Goal: Task Accomplishment & Management: Use online tool/utility

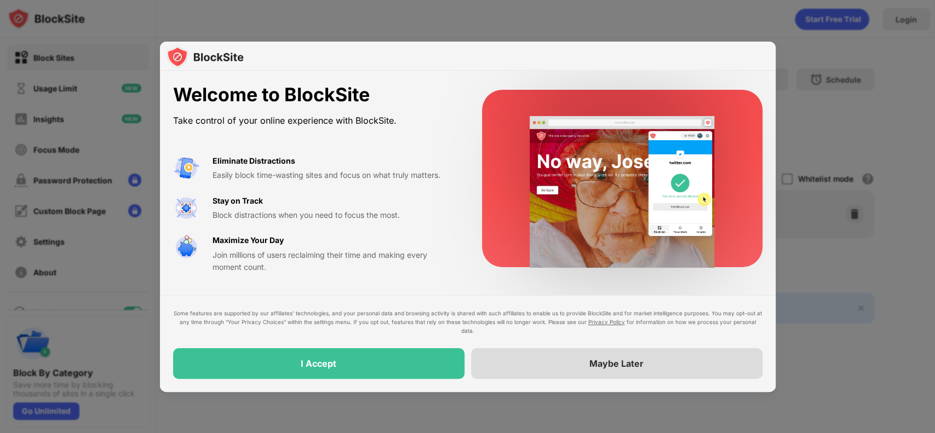
click at [574, 324] on div "Maybe Later" at bounding box center [616, 363] width 291 height 31
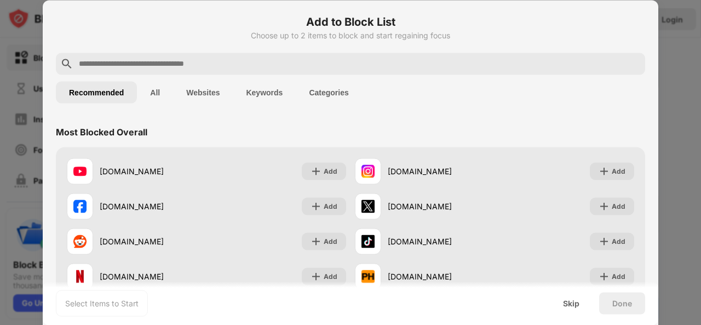
click at [392, 67] on input "text" at bounding box center [359, 63] width 563 height 13
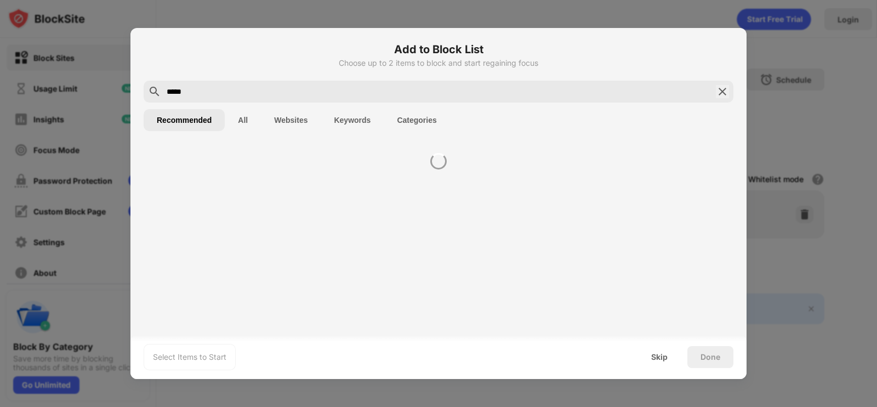
type input "*****"
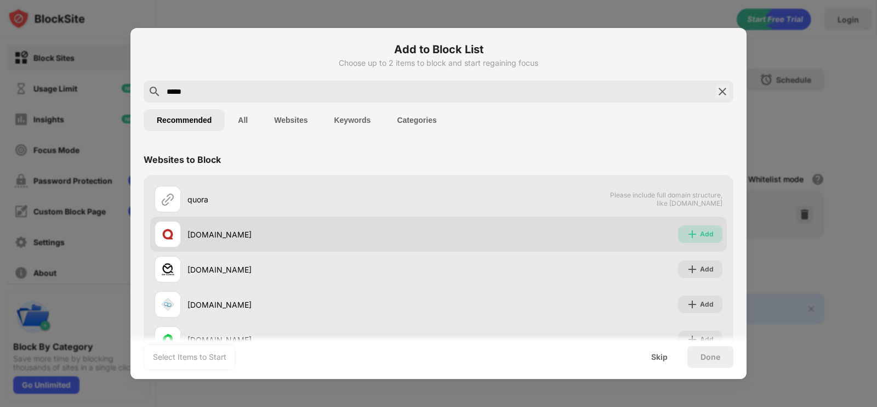
click at [685, 227] on div "Add" at bounding box center [700, 234] width 44 height 18
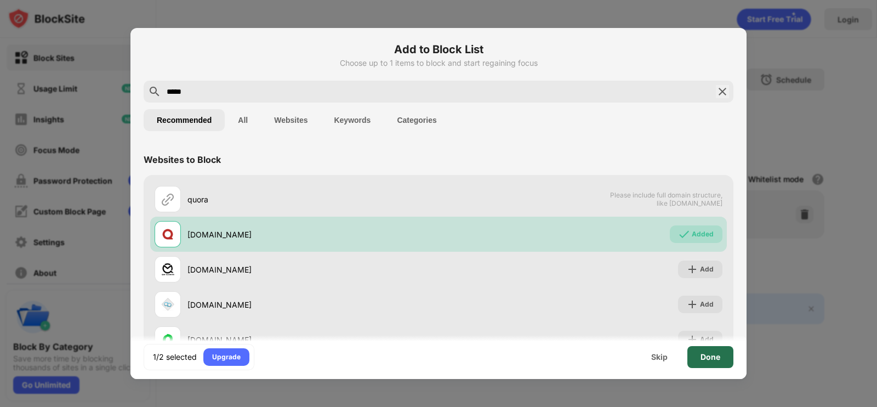
click at [700, 324] on div "Done" at bounding box center [710, 357] width 46 height 22
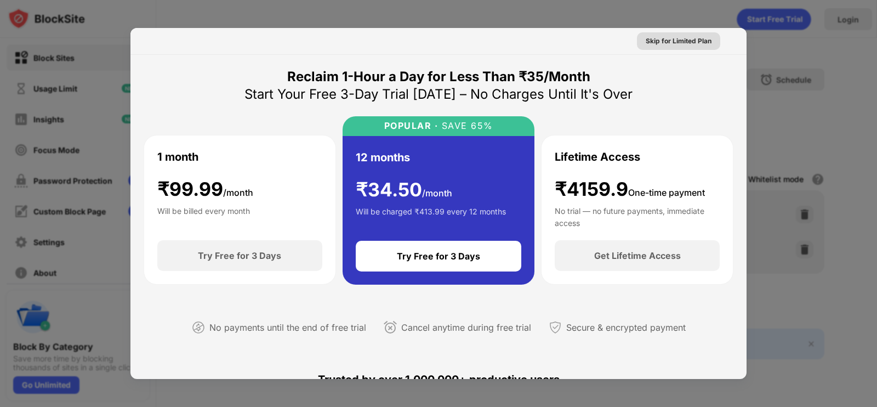
click at [696, 40] on div "Skip for Limited Plan" at bounding box center [678, 41] width 66 height 11
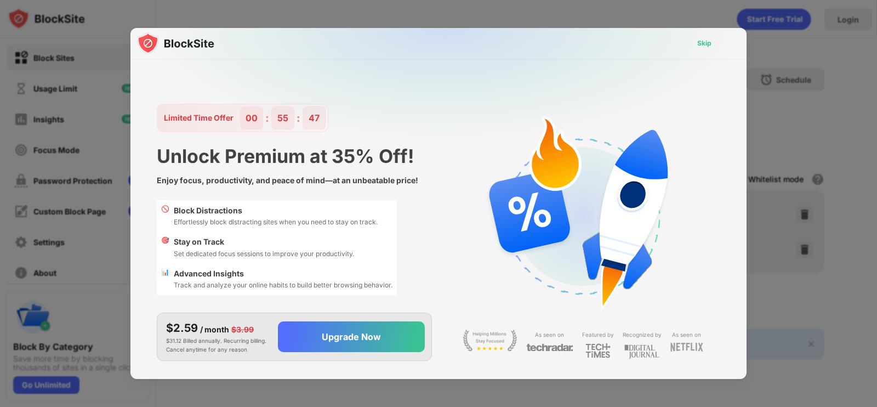
click at [701, 46] on div "Skip" at bounding box center [704, 43] width 14 height 11
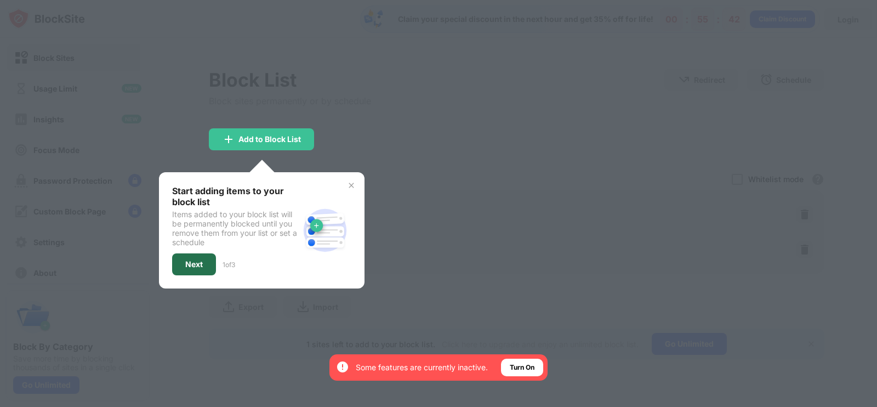
click at [199, 266] on div "Next" at bounding box center [194, 264] width 18 height 9
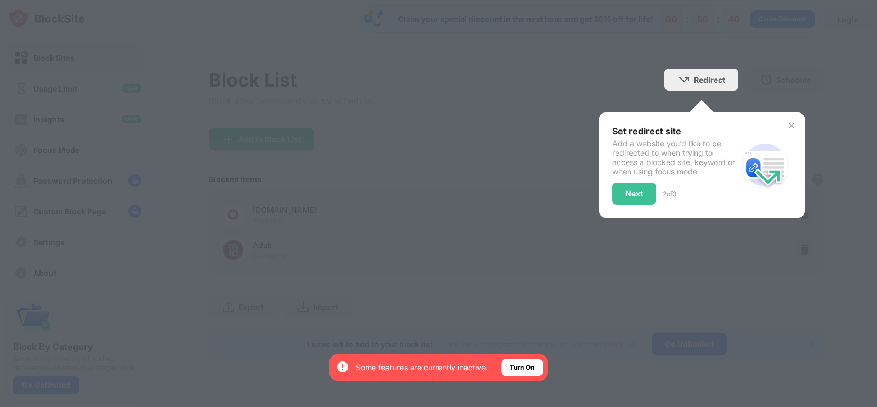
click at [447, 209] on div at bounding box center [438, 203] width 877 height 407
click at [701, 123] on img at bounding box center [791, 125] width 9 height 9
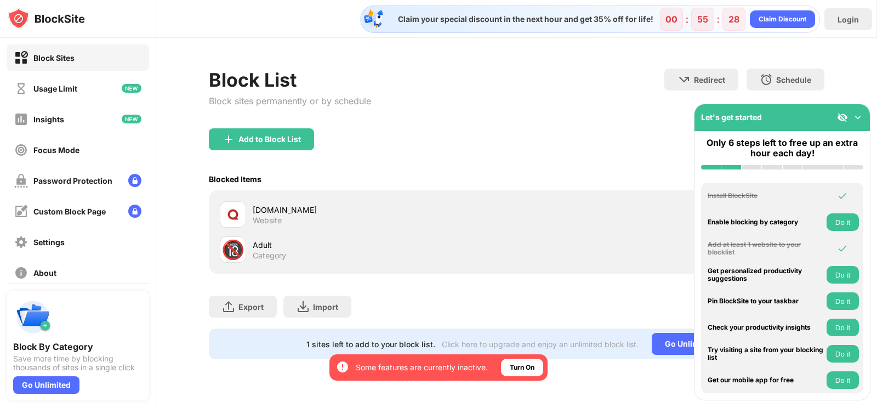
click at [701, 224] on button "Do it" at bounding box center [842, 222] width 32 height 18
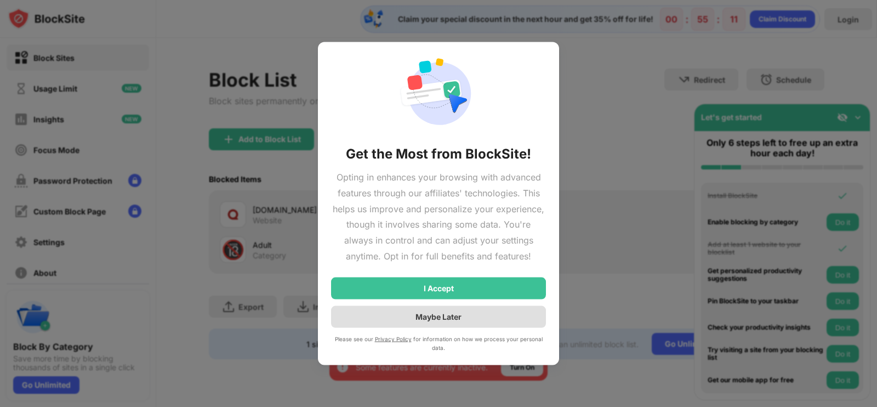
click at [455, 322] on div "Maybe Later" at bounding box center [438, 316] width 215 height 22
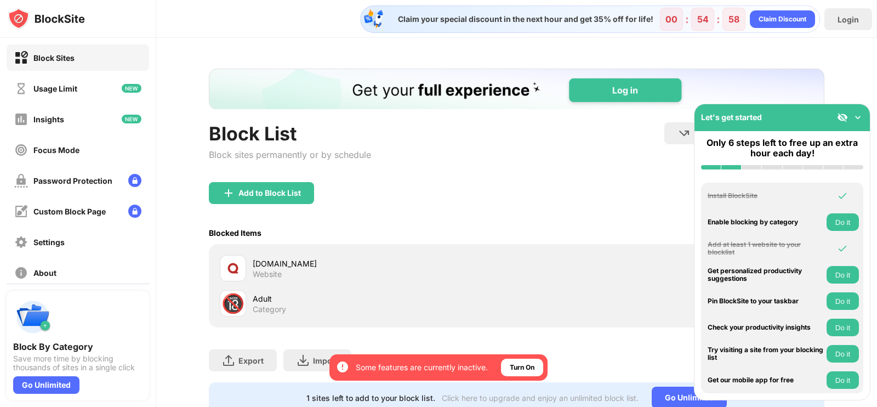
click at [701, 115] on img at bounding box center [857, 117] width 11 height 11
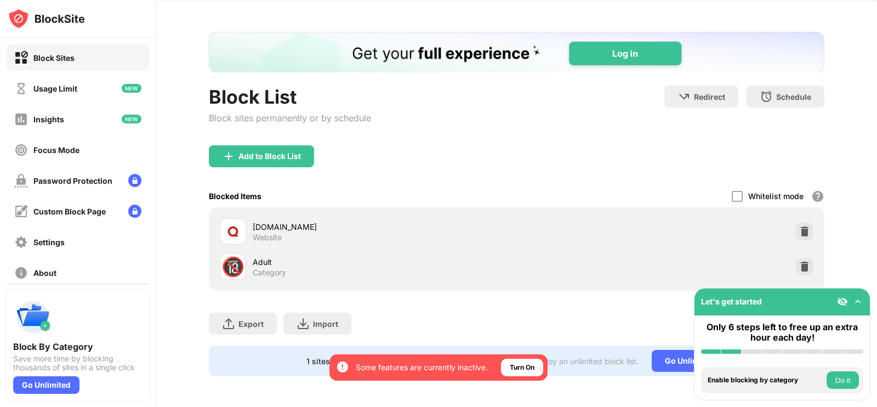
scroll to position [47, 0]
